Goal: Task Accomplishment & Management: Use online tool/utility

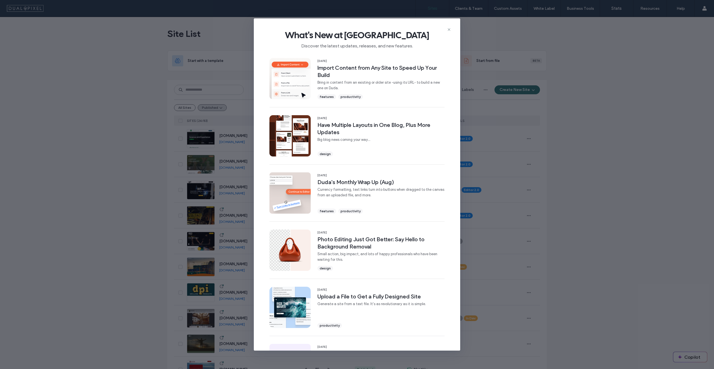
click at [536, 70] on div "What's New at Duda Discover the latest updates, releases, and new features. 16 …" at bounding box center [357, 184] width 714 height 369
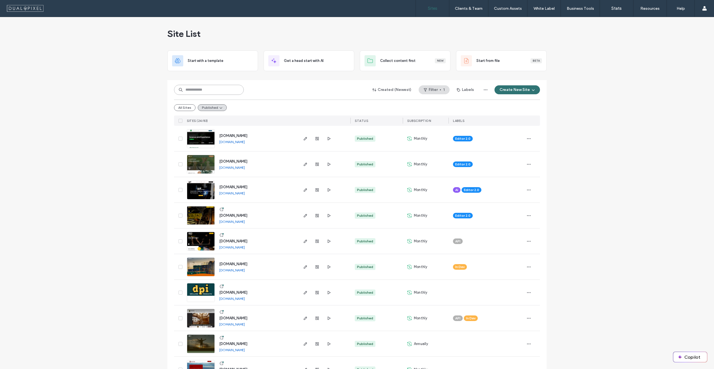
click at [189, 91] on input at bounding box center [209, 90] width 70 height 10
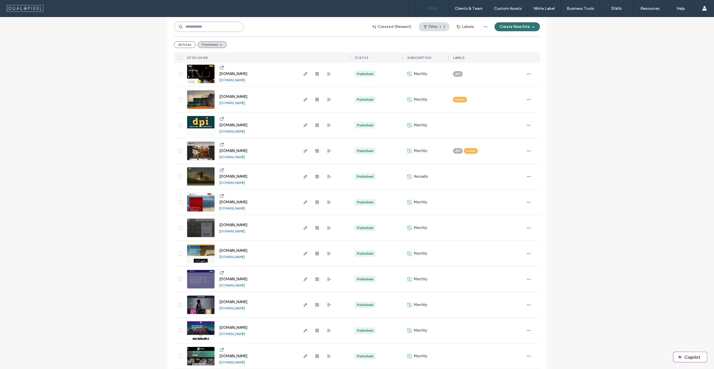
scroll to position [112, 0]
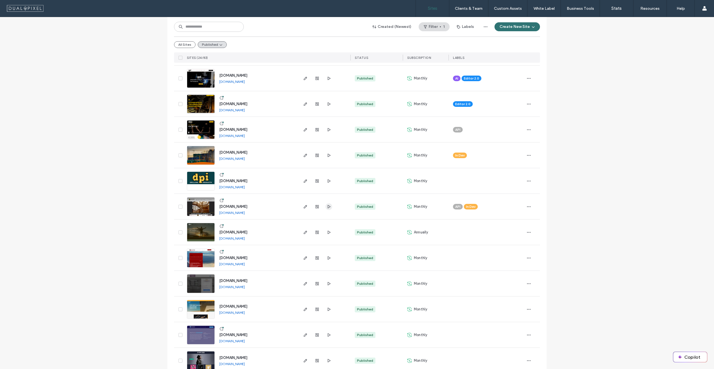
click at [328, 206] on use "button" at bounding box center [329, 206] width 3 height 3
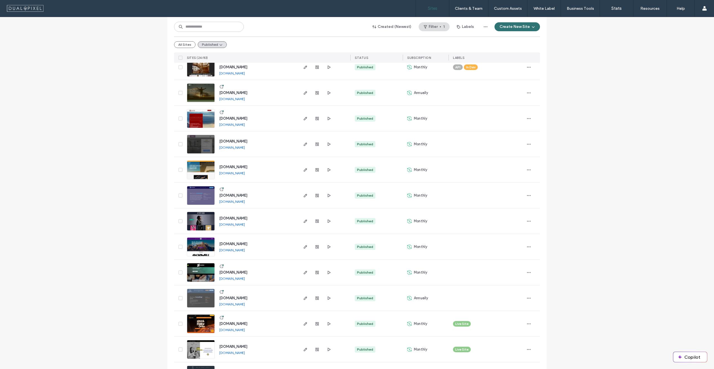
click at [573, 194] on div "Site List Start with a template Get a head start with AI Collect content first …" at bounding box center [357, 131] width 714 height 731
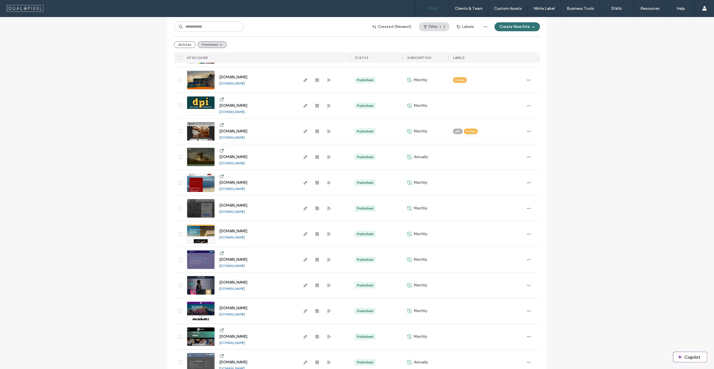
scroll to position [379, 0]
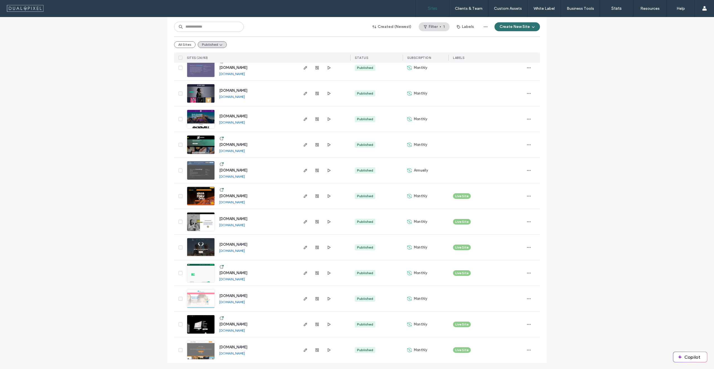
click at [186, 38] on div "All Sites Published" at bounding box center [357, 45] width 366 height 16
click at [182, 42] on button "All Sites" at bounding box center [184, 44] width 21 height 7
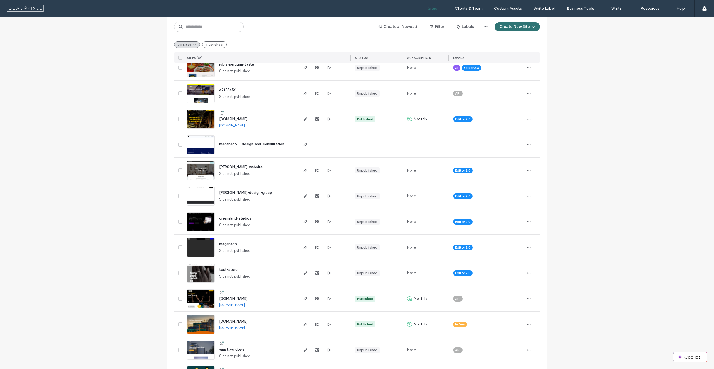
scroll to position [943, 0]
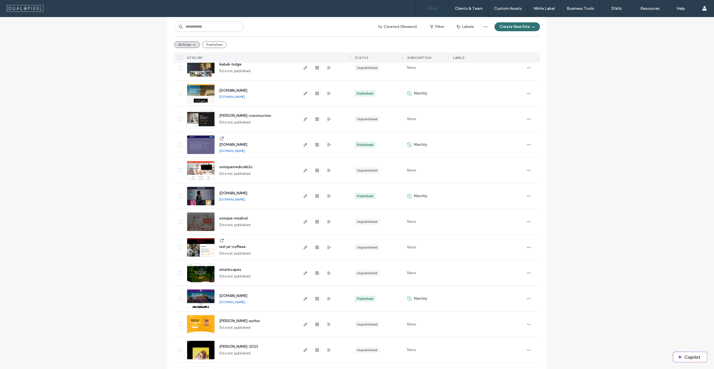
click at [553, 150] on div "Site List Start with a template Get a head start with AI Collect content first …" at bounding box center [357, 100] width 714 height 2053
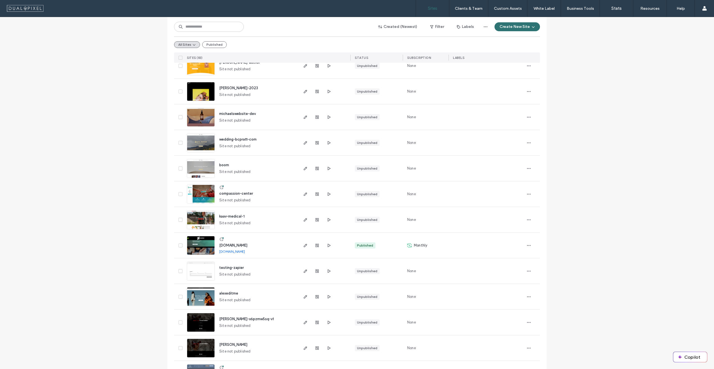
click at [300, 194] on div at bounding box center [324, 193] width 53 height 25
click at [303, 193] on icon "button" at bounding box center [305, 194] width 4 height 4
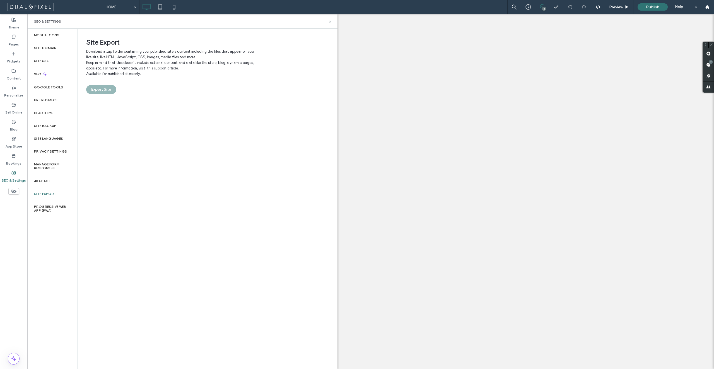
click at [183, 97] on div "Site Export Download a .zip folder containing your published site’s content inc…" at bounding box center [207, 199] width 259 height 340
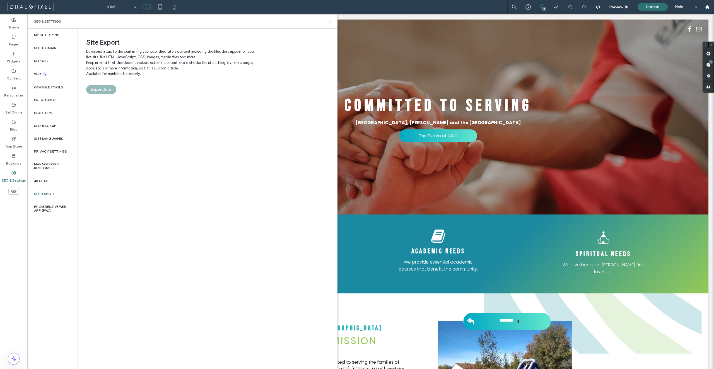
click at [330, 22] on icon at bounding box center [330, 22] width 4 height 4
